Goal: Transaction & Acquisition: Purchase product/service

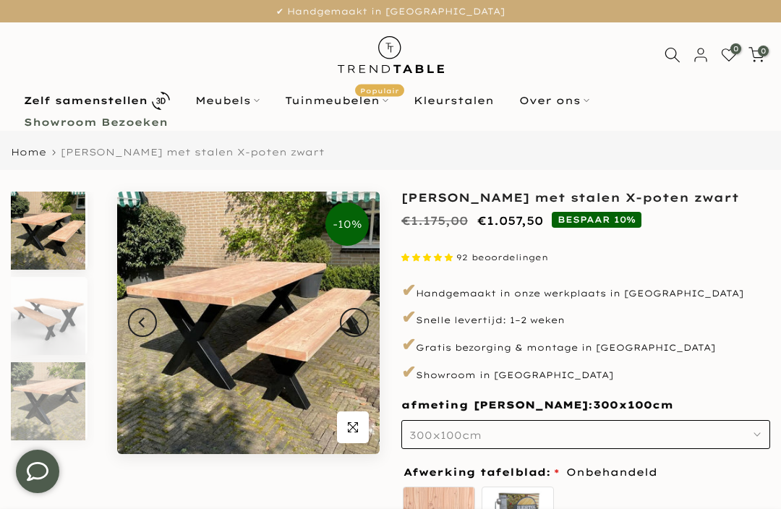
click at [760, 432] on icon "button" at bounding box center [756, 434] width 7 height 7
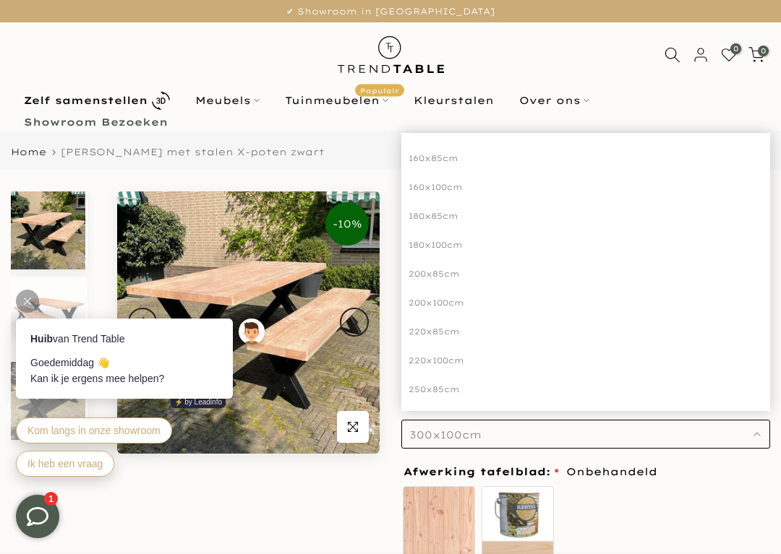
click at [445, 269] on div "200x85cm" at bounding box center [585, 274] width 369 height 29
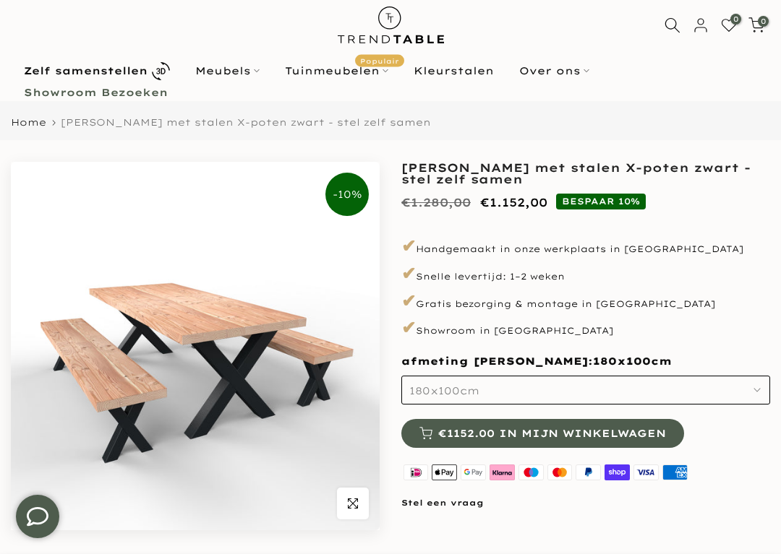
scroll to position [30, 0]
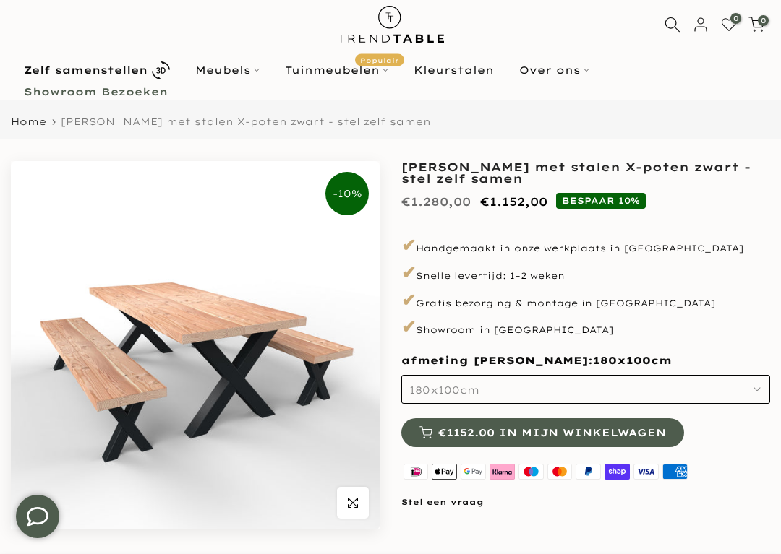
click at [759, 389] on icon "button" at bounding box center [756, 389] width 7 height 7
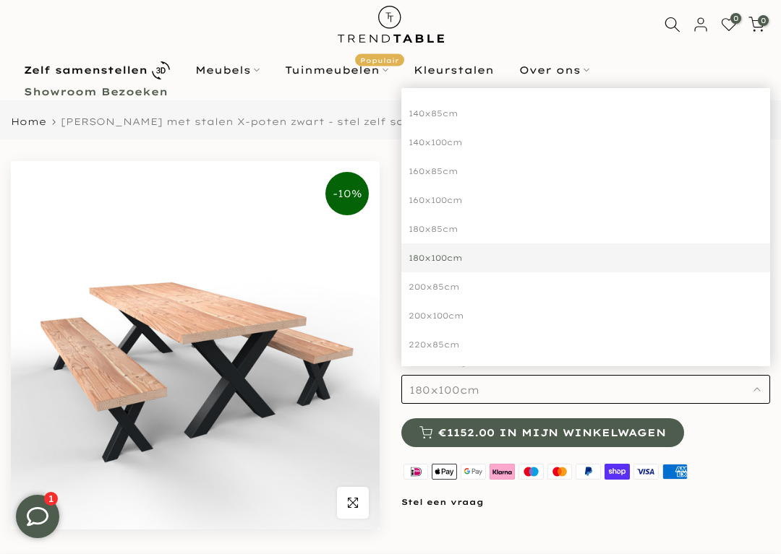
click at [582, 287] on div "200x85cm" at bounding box center [585, 287] width 369 height 29
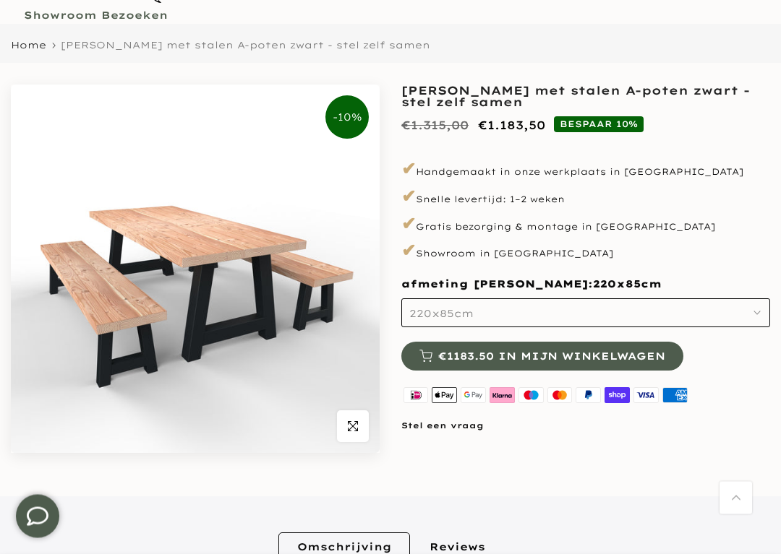
scroll to position [108, 0]
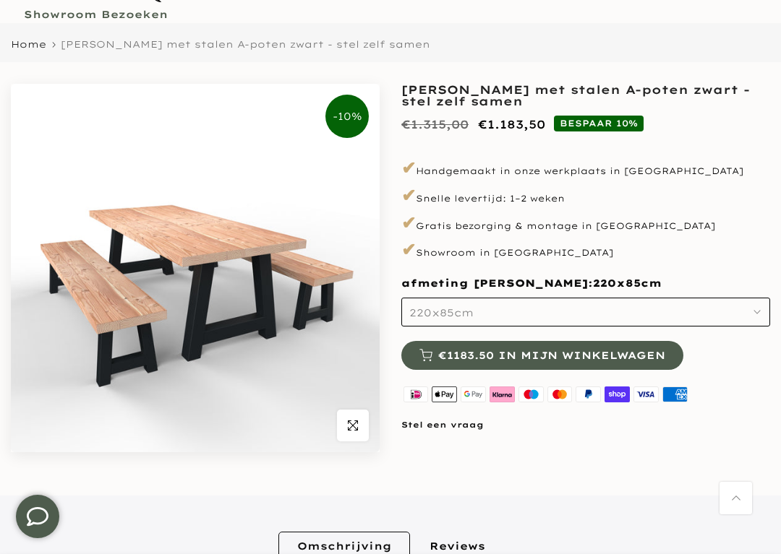
click at [751, 315] on button "220x85cm" at bounding box center [585, 312] width 369 height 29
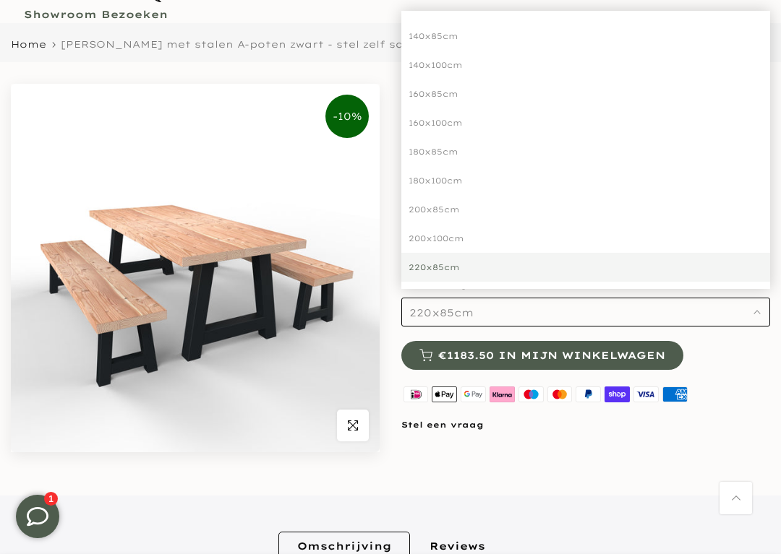
click at [561, 209] on div "200x85cm" at bounding box center [585, 209] width 369 height 29
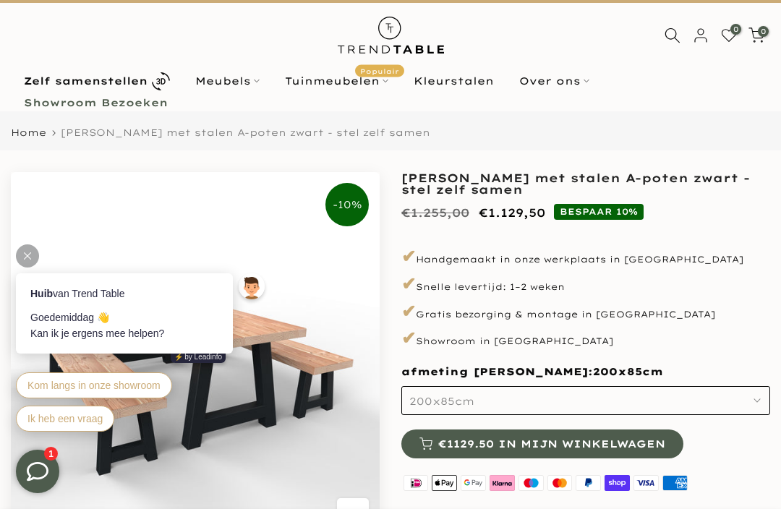
scroll to position [18, 0]
